Goal: Find specific page/section: Find specific page/section

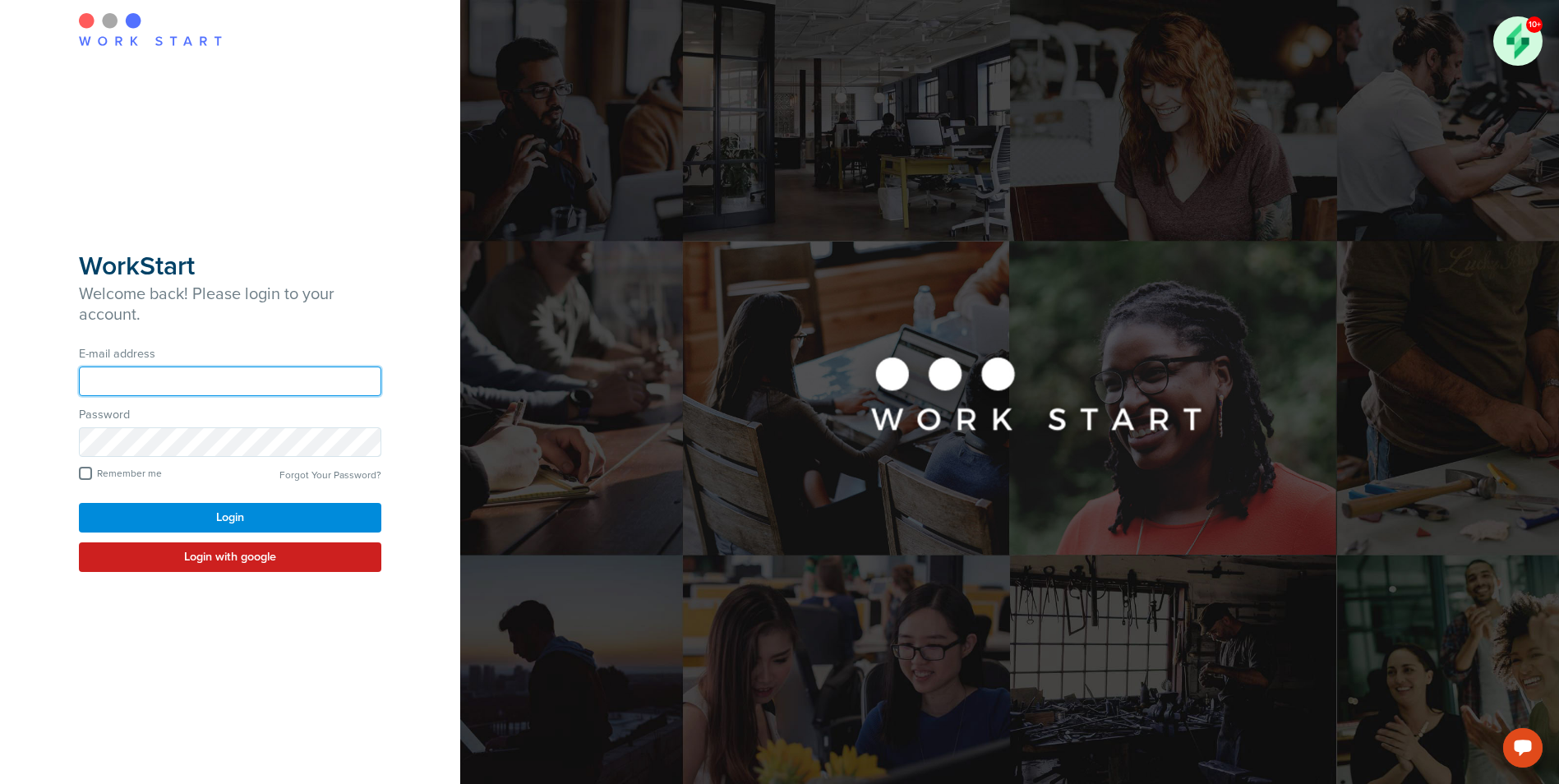
type input "**********"
click at [226, 512] on button "Login" at bounding box center [229, 517] width 302 height 30
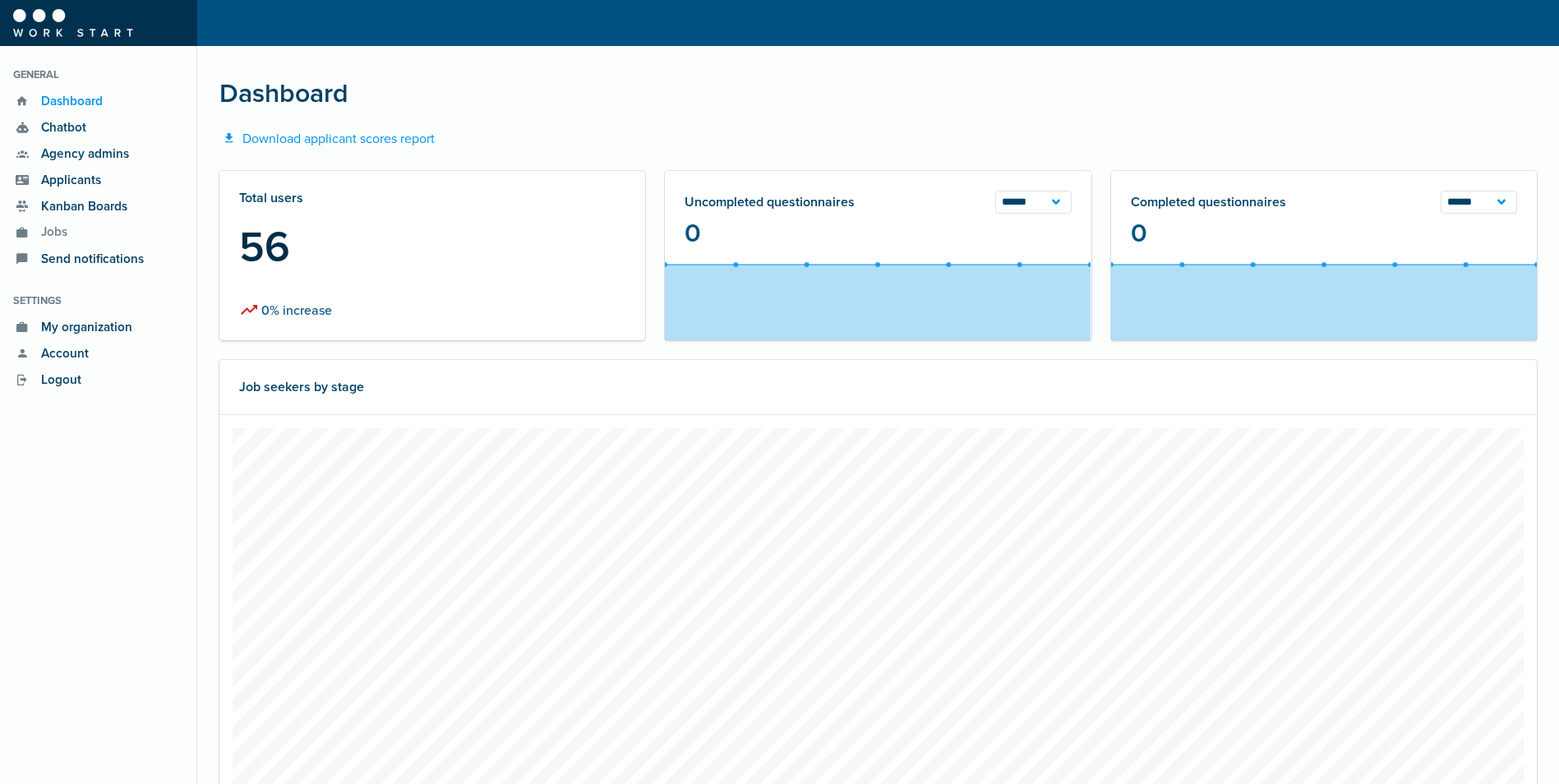
scroll to position [411, 939]
click at [60, 178] on span "Applicants" at bounding box center [67, 180] width 69 height 19
